Goal: Information Seeking & Learning: Learn about a topic

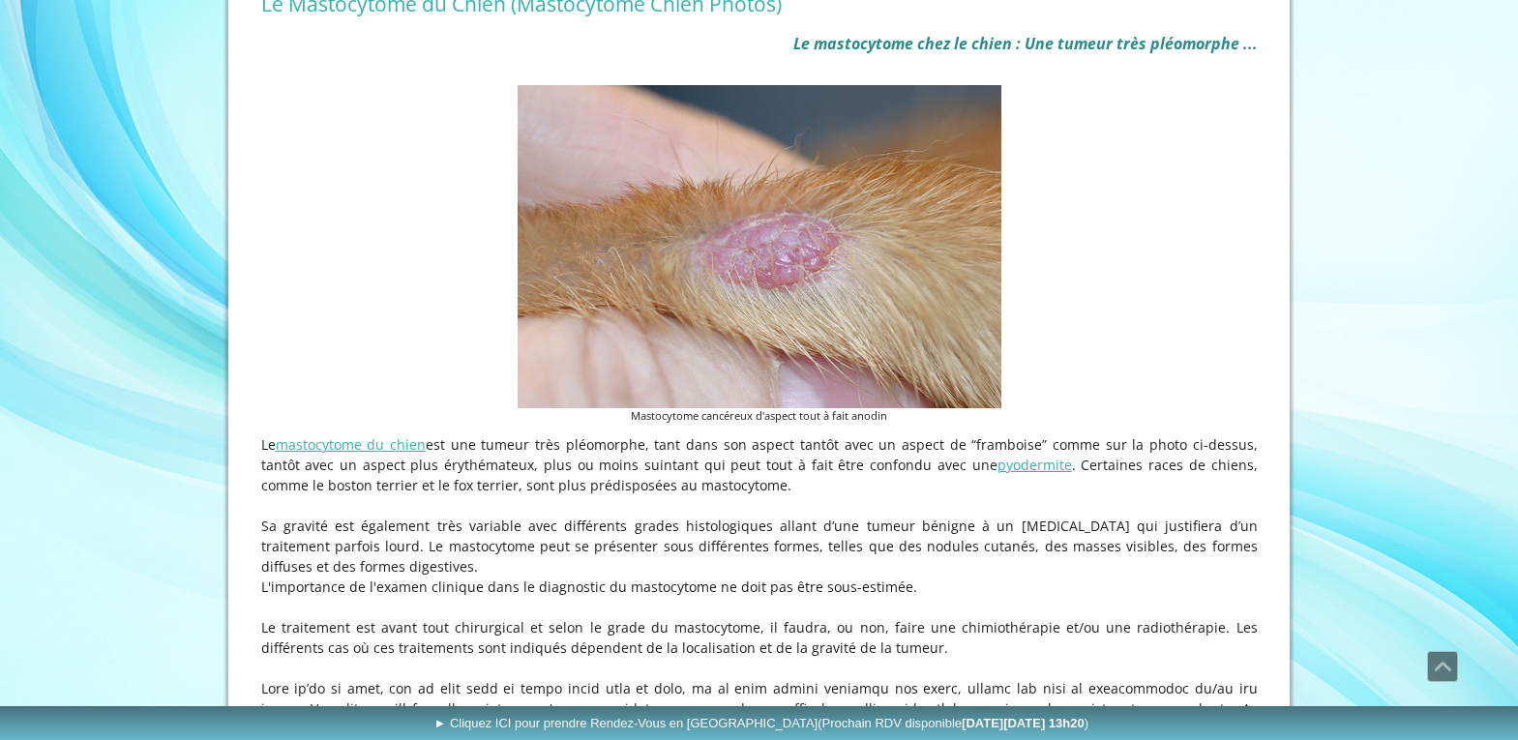
scroll to position [429, 0]
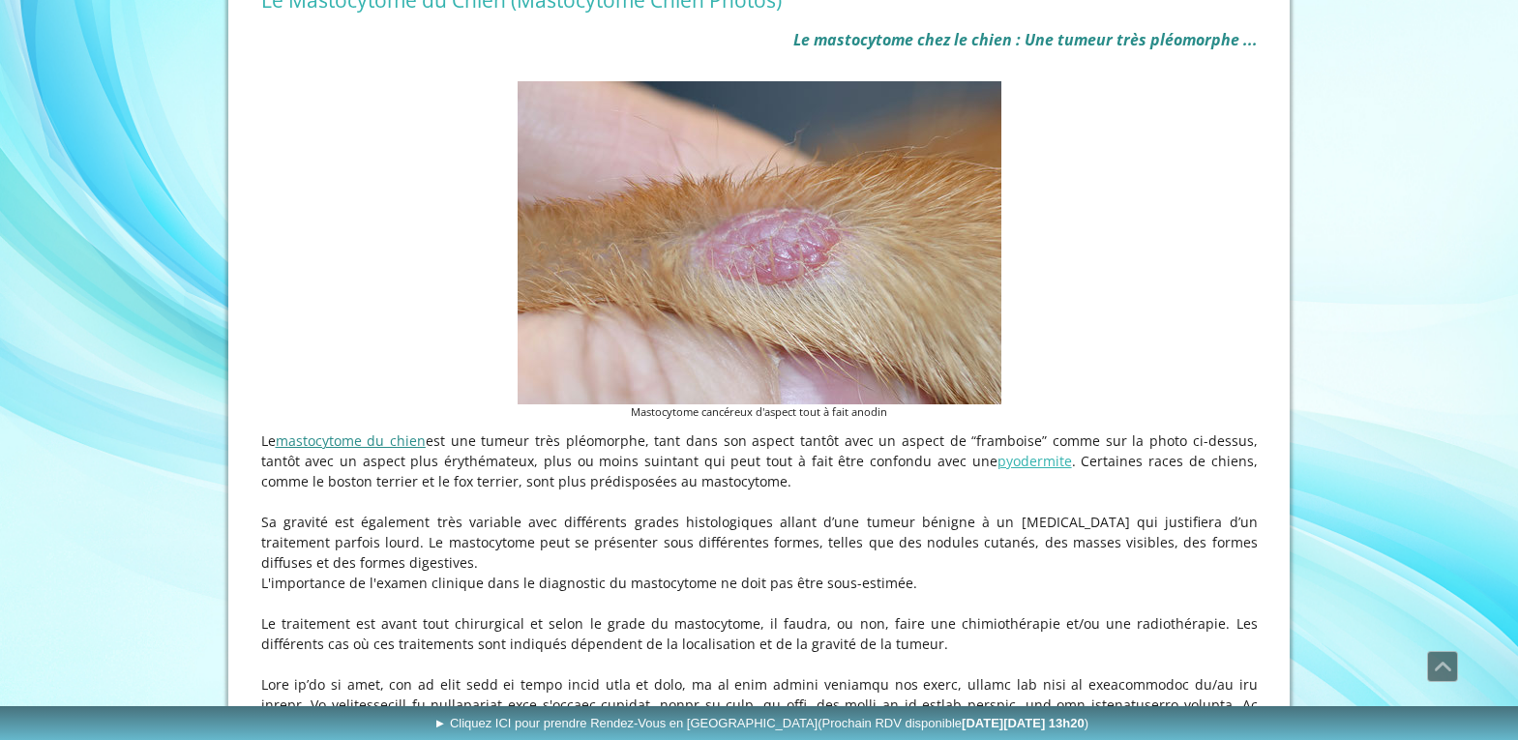
click at [417, 441] on link "mastocytome du chien" at bounding box center [351, 440] width 150 height 18
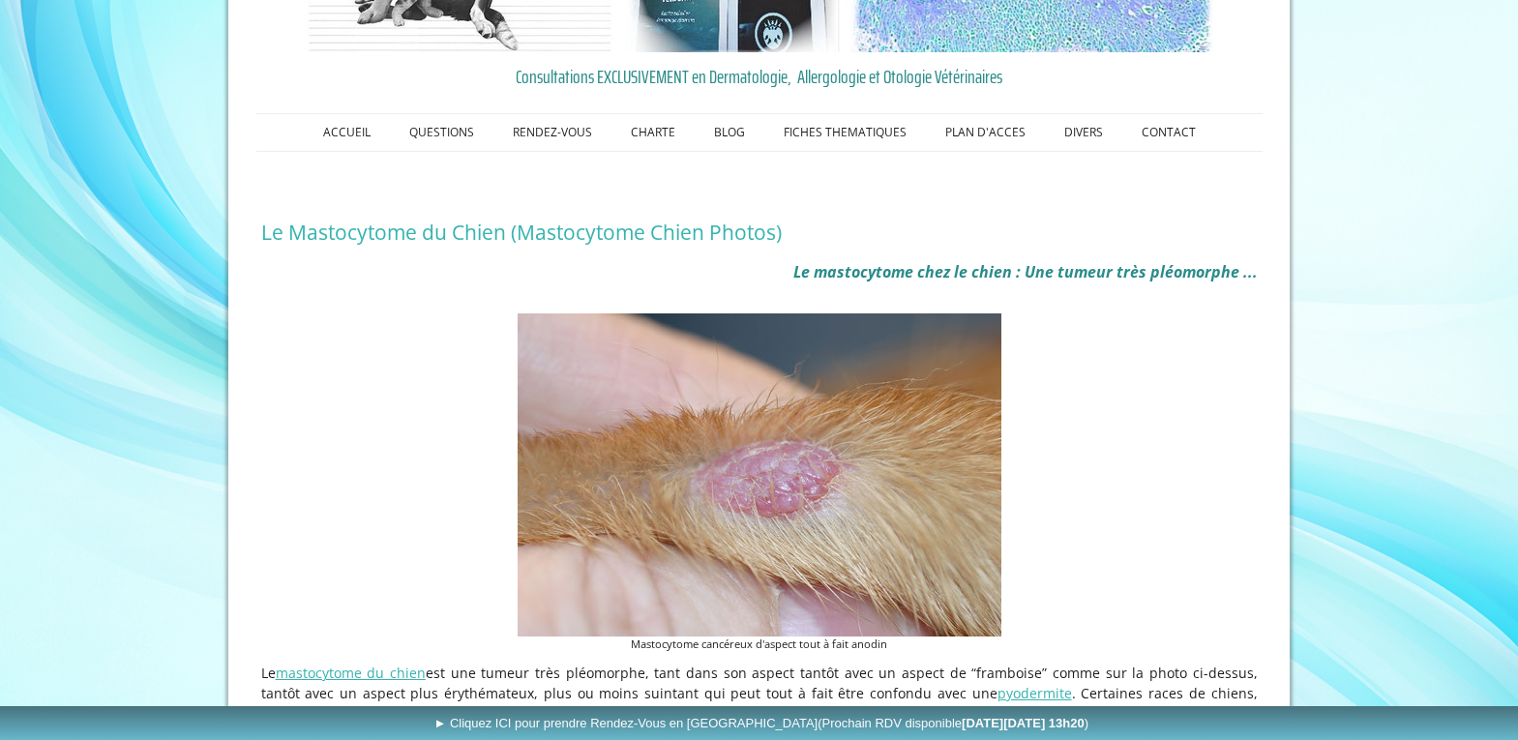
scroll to position [219, 0]
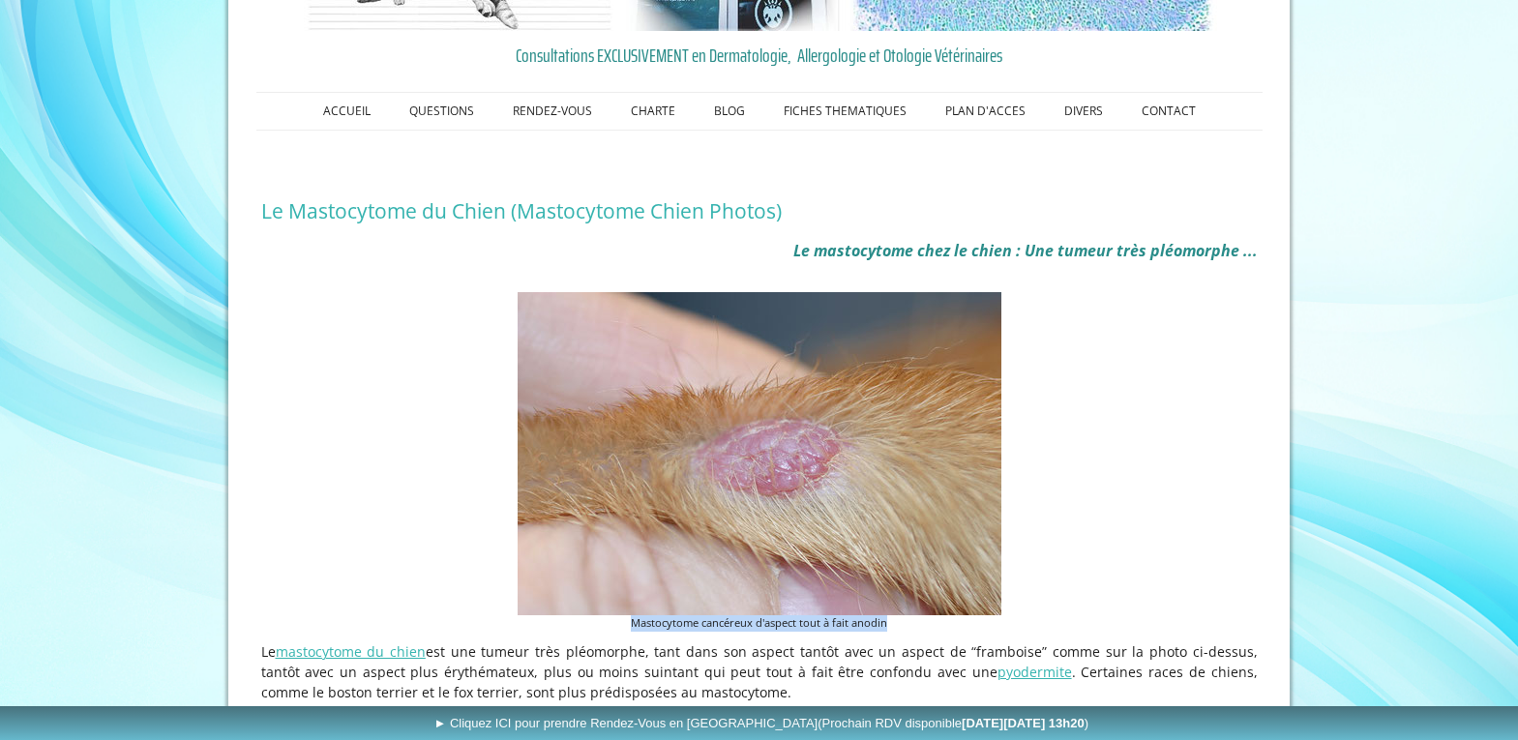
drag, startPoint x: 628, startPoint y: 624, endPoint x: 897, endPoint y: 630, distance: 269.0
click at [897, 630] on figcaption "Mastocytome cancéreux d'aspect tout à fait anodin" at bounding box center [759, 623] width 484 height 16
copy figcaption "Mastocytome cancéreux d'aspect tout à fait anodin"
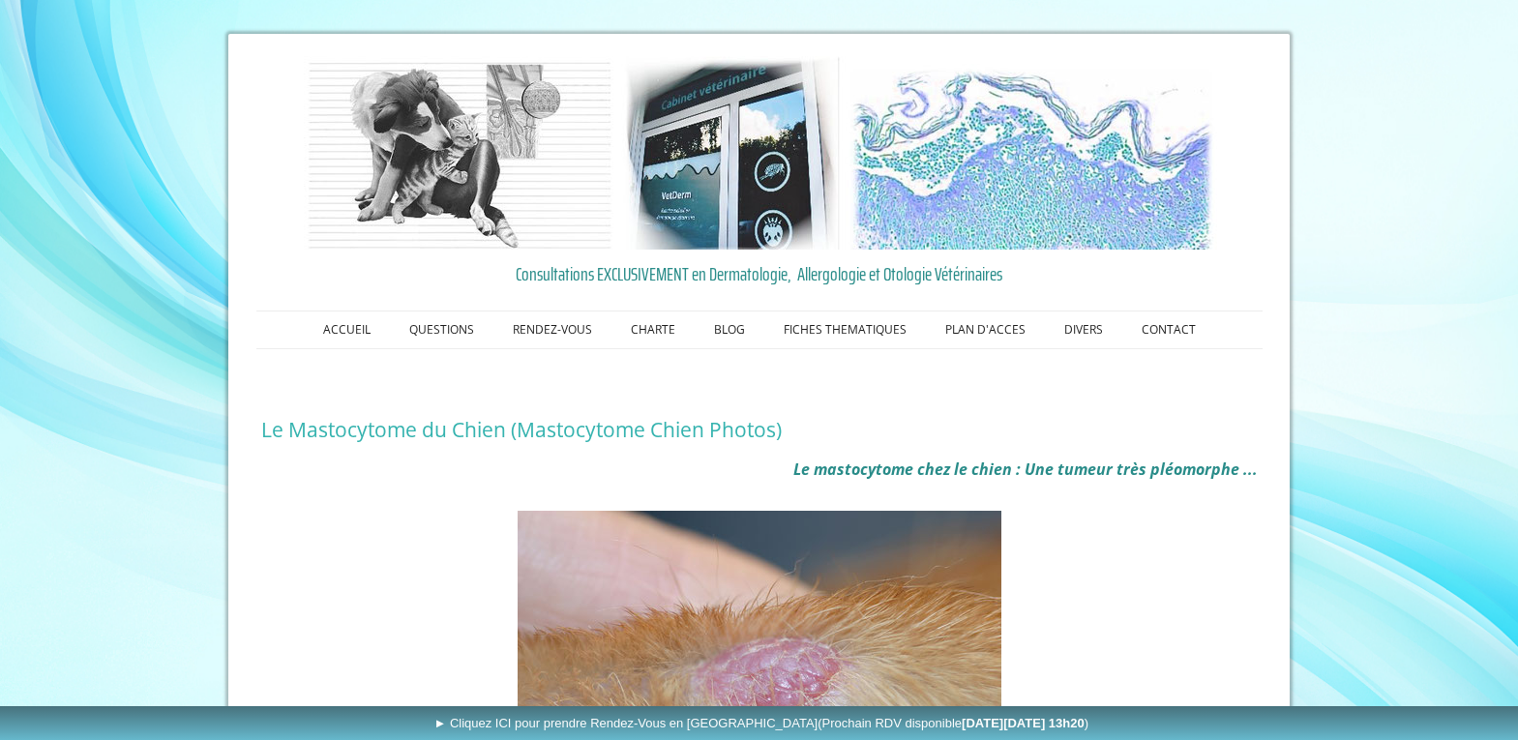
scroll to position [677, 0]
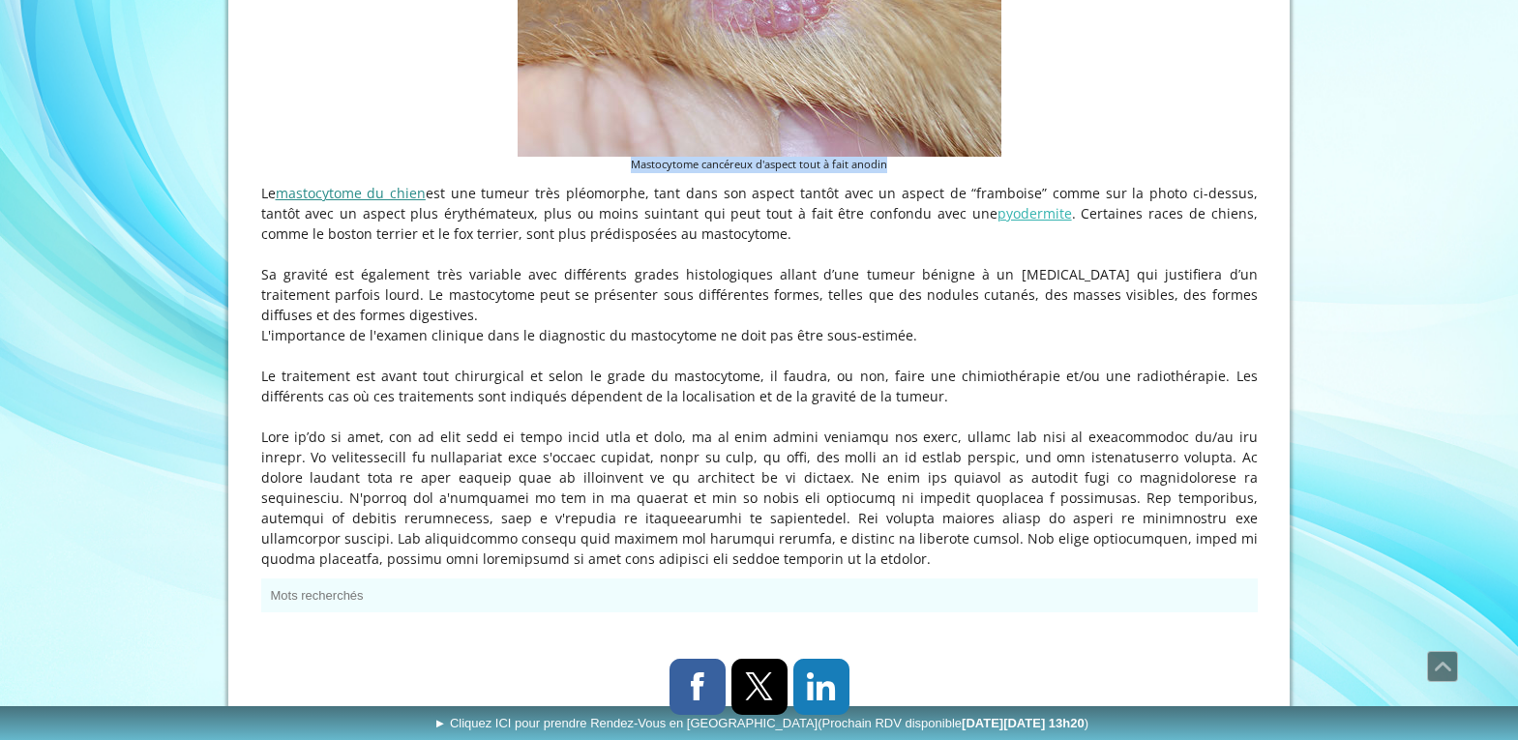
click at [403, 195] on link "mastocytome du chien" at bounding box center [351, 193] width 150 height 18
